Goal: Information Seeking & Learning: Learn about a topic

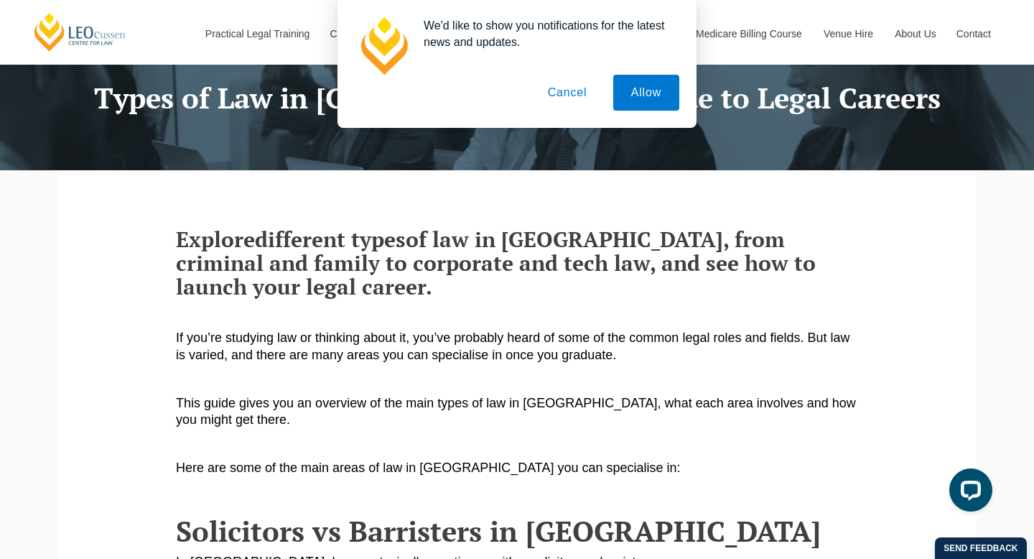
click at [562, 90] on button "Cancel" at bounding box center [567, 93] width 75 height 36
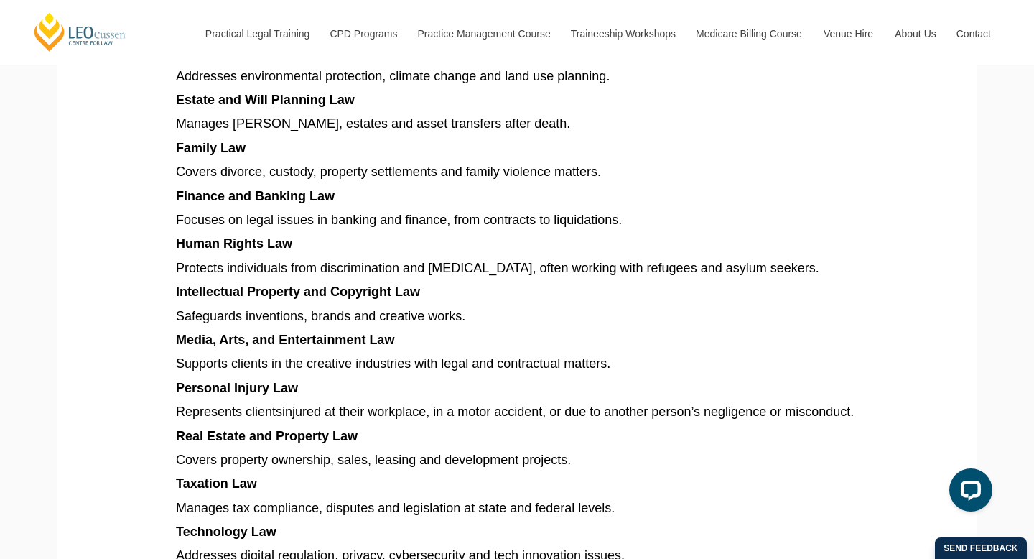
scroll to position [1251, 0]
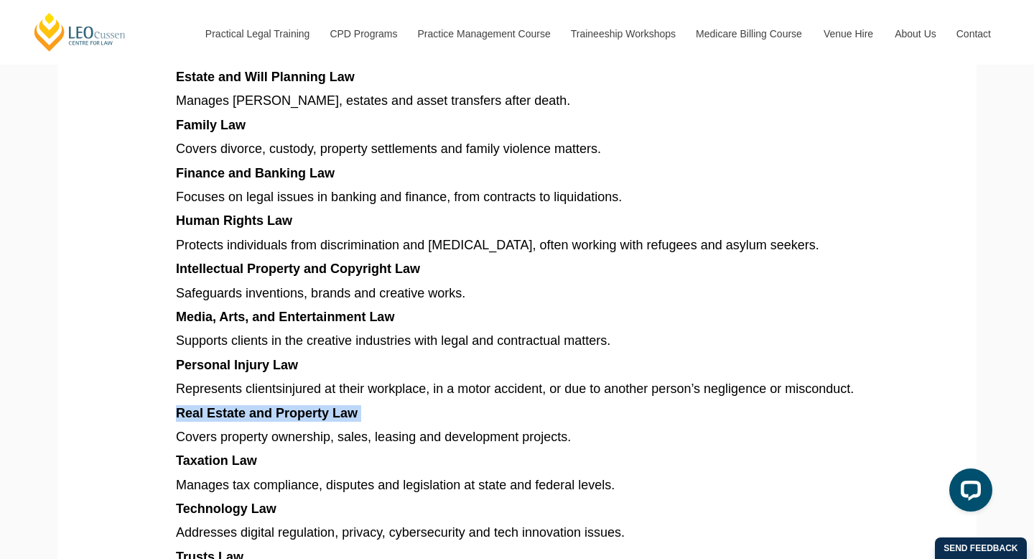
drag, startPoint x: 178, startPoint y: 396, endPoint x: 403, endPoint y: 402, distance: 224.9
click at [404, 405] on p "Real Estate and Property Law" at bounding box center [517, 413] width 682 height 17
copy p "Real Estate and Property Law"
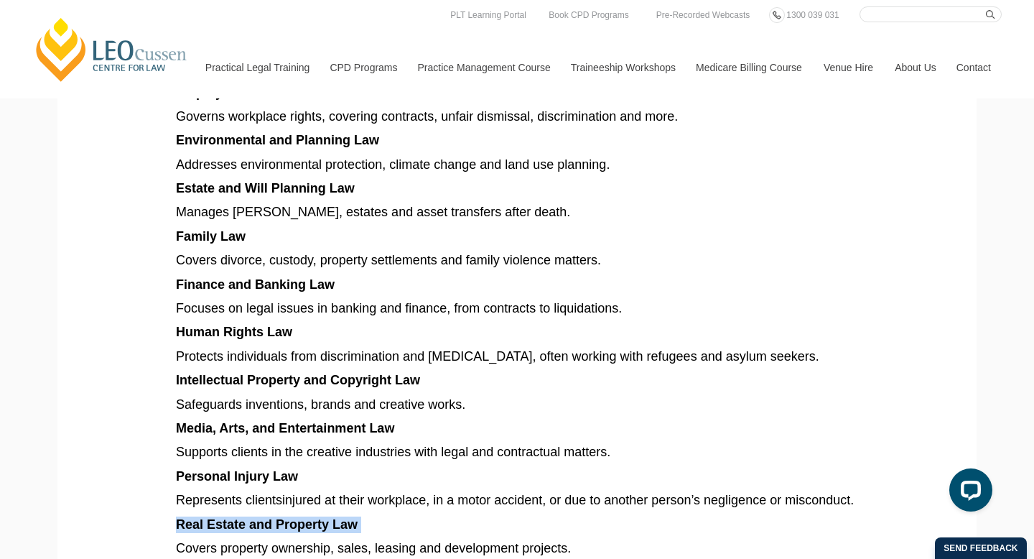
scroll to position [1134, 0]
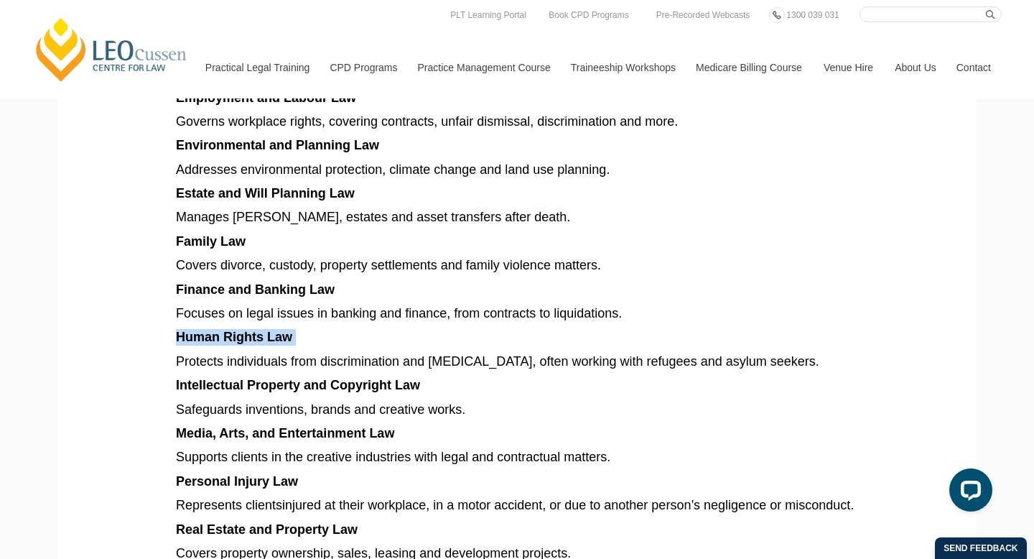
drag, startPoint x: 176, startPoint y: 317, endPoint x: 328, endPoint y: 323, distance: 151.7
click at [328, 329] on p "Human Rights Law" at bounding box center [517, 337] width 682 height 17
copy p "Human Rights Law"
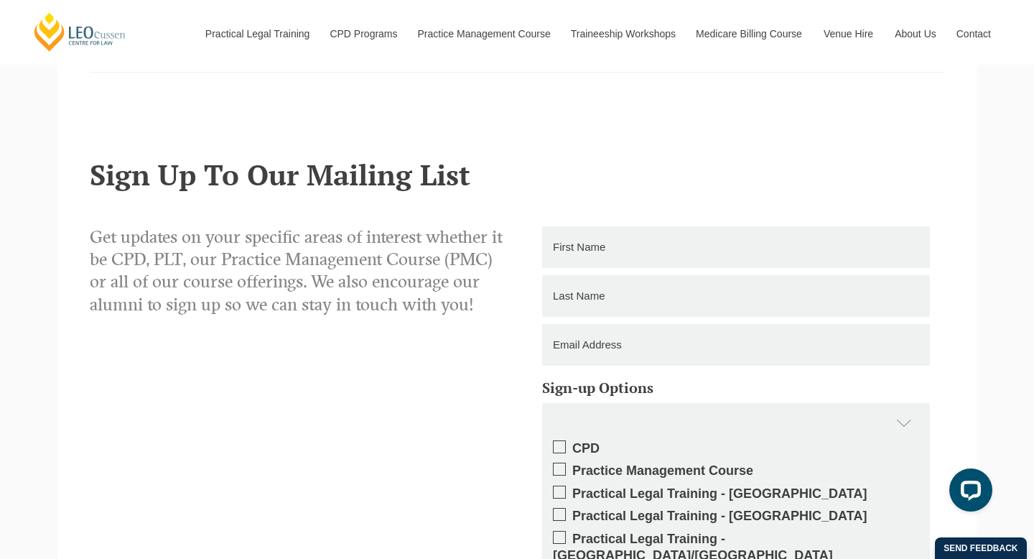
scroll to position [2179, 0]
